Goal: Register for event/course

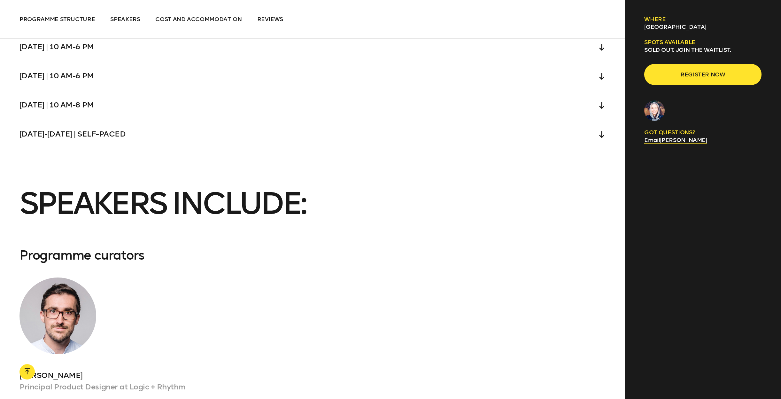
scroll to position [2221, 0]
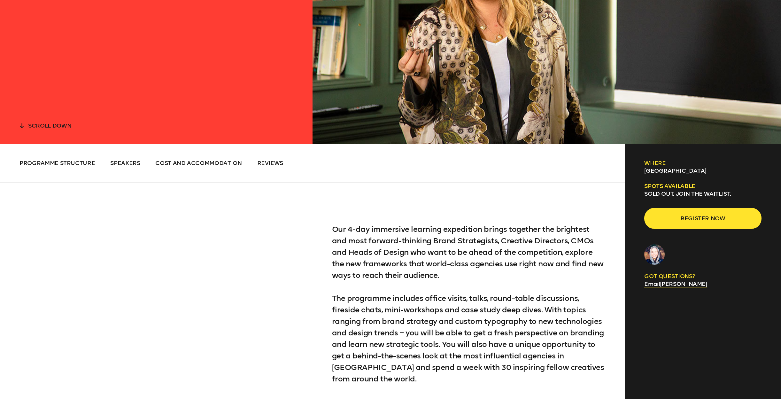
scroll to position [255, 0]
click at [203, 167] on div "Programme Structure Speakers Cost and Accommodation Reviews Programme Structure…" at bounding box center [312, 163] width 625 height 39
click at [203, 165] on span "Cost and Accommodation" at bounding box center [198, 162] width 86 height 7
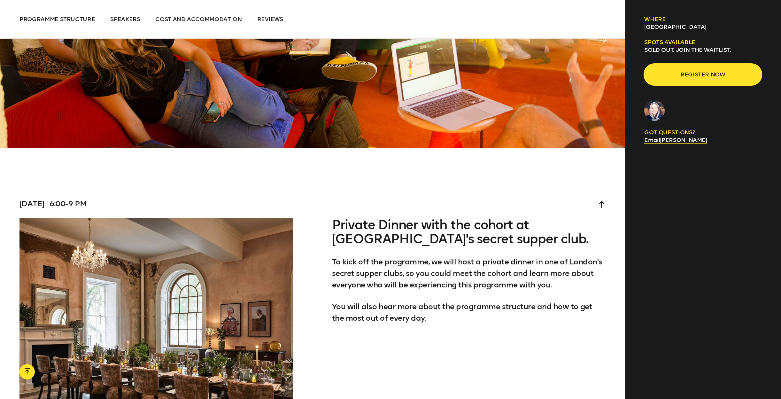
scroll to position [1785, 0]
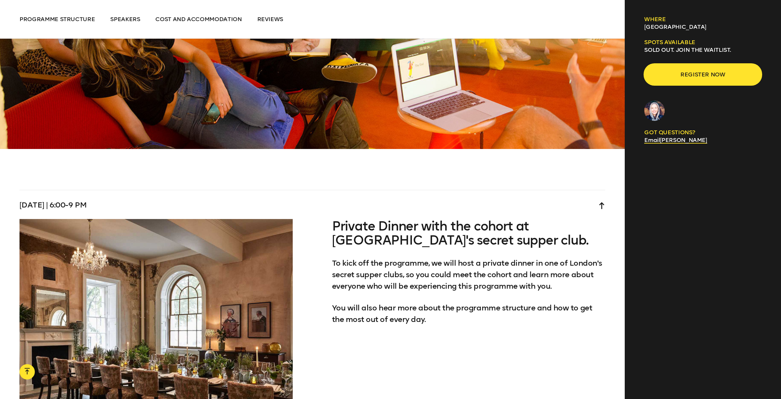
click at [696, 78] on span "Register now" at bounding box center [703, 74] width 97 height 12
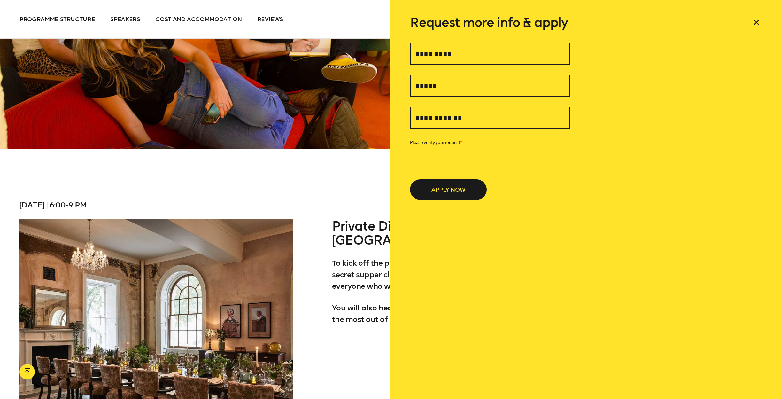
drag, startPoint x: 759, startPoint y: 20, endPoint x: 750, endPoint y: 26, distance: 11.0
click at [758, 20] on icon at bounding box center [757, 22] width 10 height 10
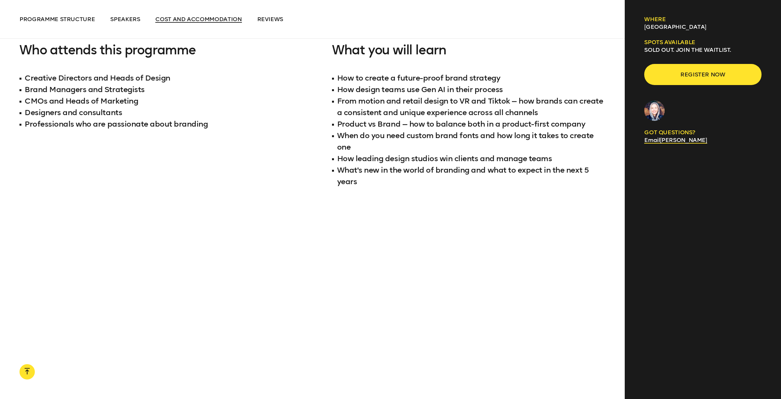
click at [189, 22] on span "Cost and Accommodation" at bounding box center [198, 19] width 86 height 7
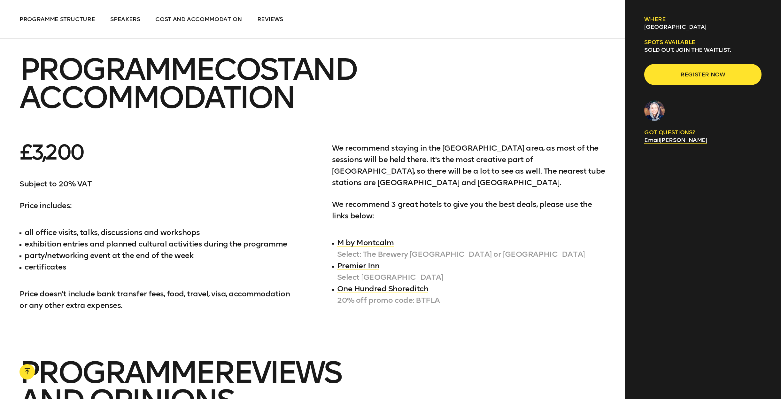
scroll to position [3110, 0]
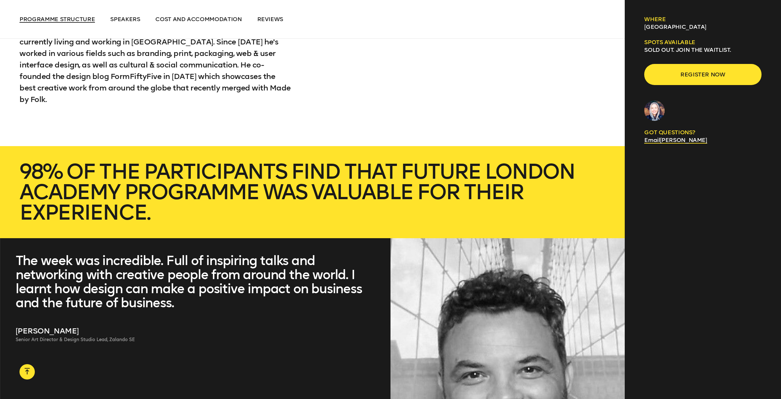
click at [76, 20] on span "Programme Structure" at bounding box center [57, 19] width 75 height 7
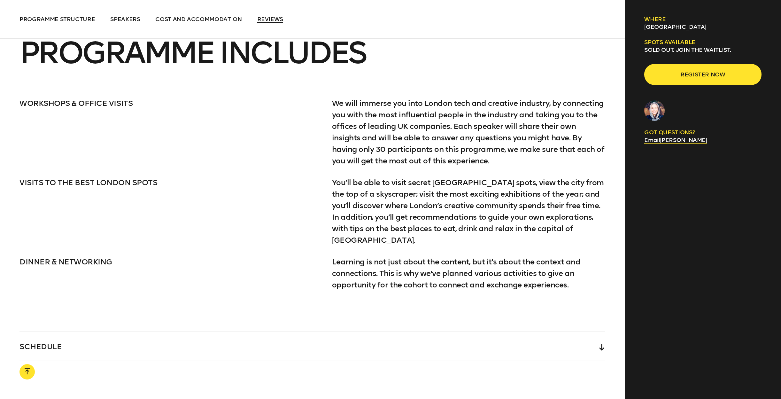
click at [277, 18] on span "Reviews" at bounding box center [270, 19] width 26 height 7
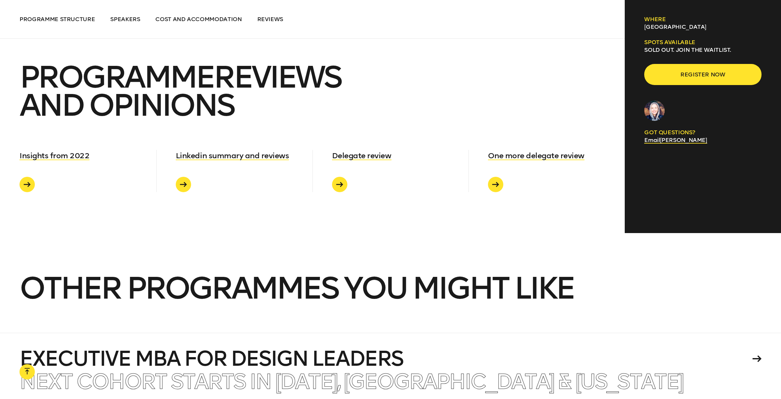
scroll to position [3413, 0]
